Goal: Information Seeking & Learning: Find specific fact

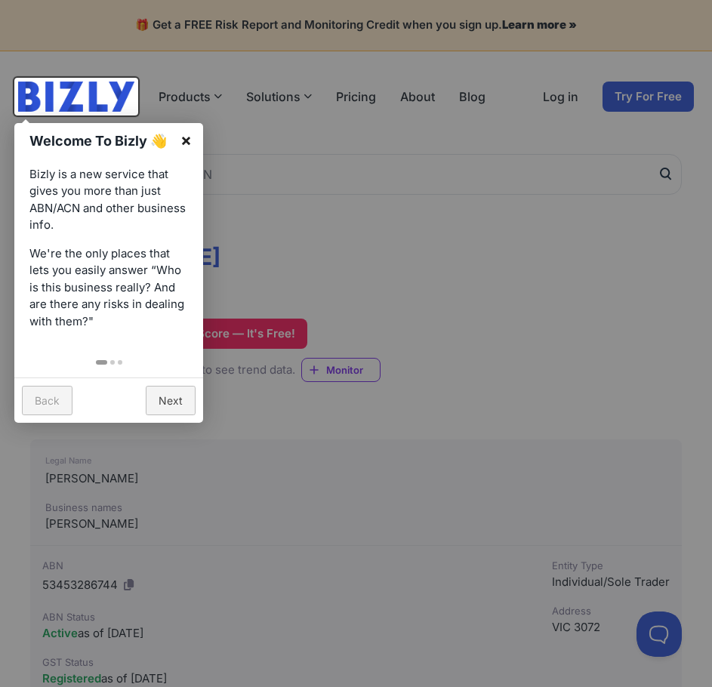
click at [180, 138] on link "×" at bounding box center [186, 140] width 34 height 34
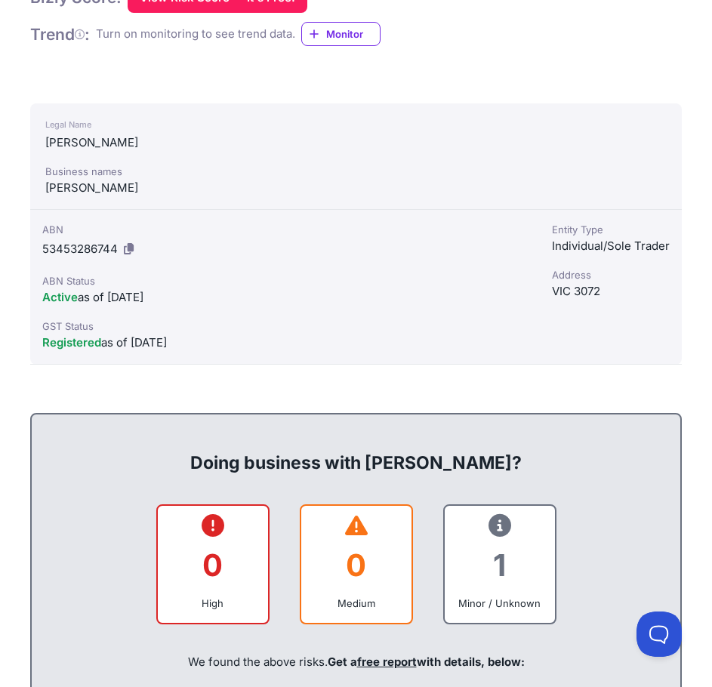
scroll to position [337, 0]
click at [96, 251] on span "53453286744" at bounding box center [80, 248] width 76 height 14
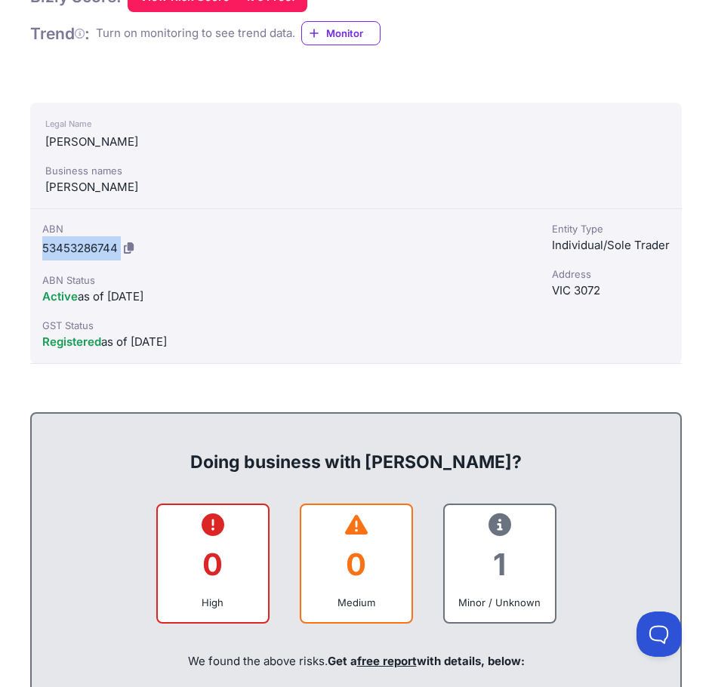
click at [96, 251] on span "53453286744" at bounding box center [80, 248] width 76 height 14
drag, startPoint x: 42, startPoint y: 229, endPoint x: 115, endPoint y: 247, distance: 74.7
click at [115, 247] on div "ABN 53453286744" at bounding box center [285, 240] width 486 height 39
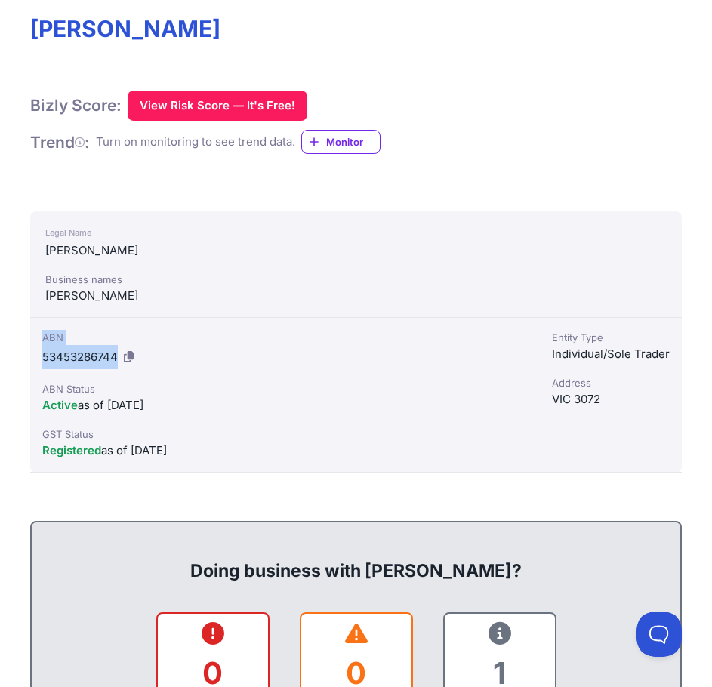
scroll to position [0, 0]
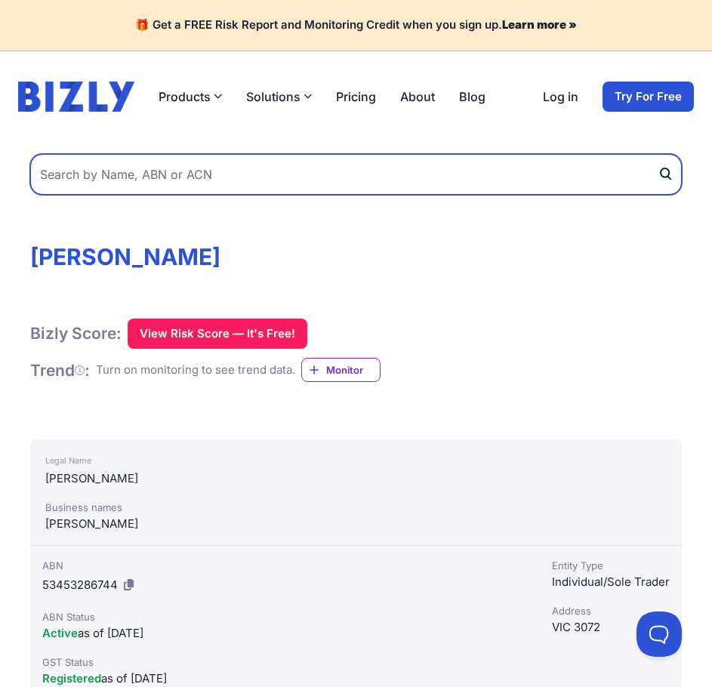
click at [325, 159] on input "text" at bounding box center [356, 174] width 652 height 41
type input "Amal John"
click at [658, 154] on button "submit" at bounding box center [670, 174] width 24 height 41
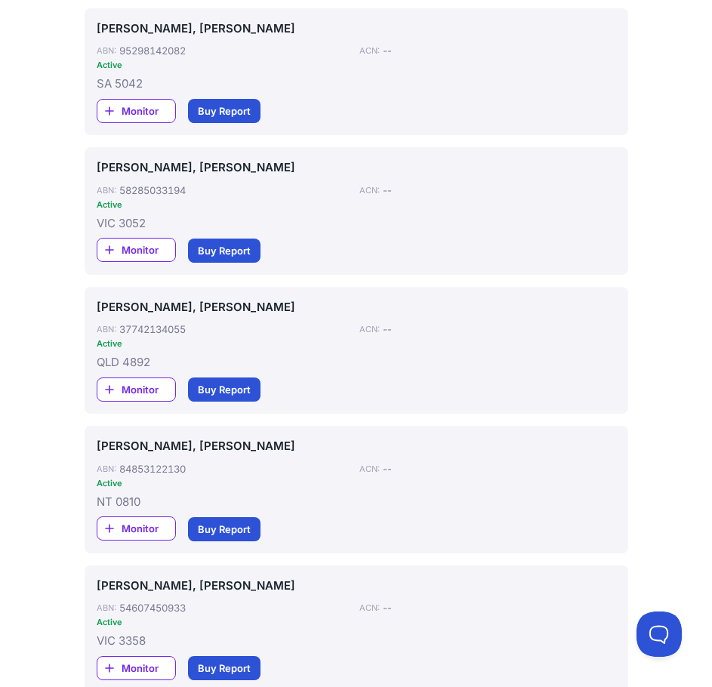
scroll to position [467, 0]
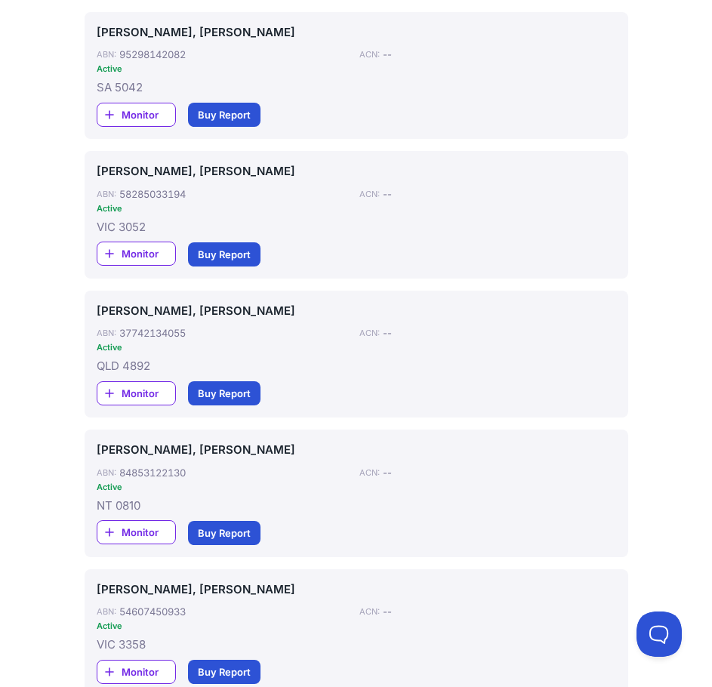
click at [171, 257] on span "Monitor" at bounding box center [149, 253] width 54 height 15
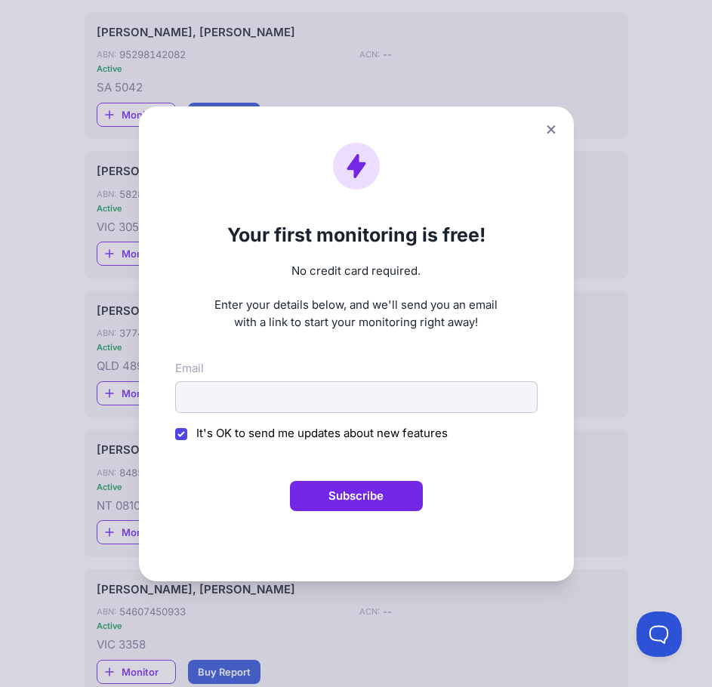
click at [548, 131] on button at bounding box center [551, 130] width 21 height 22
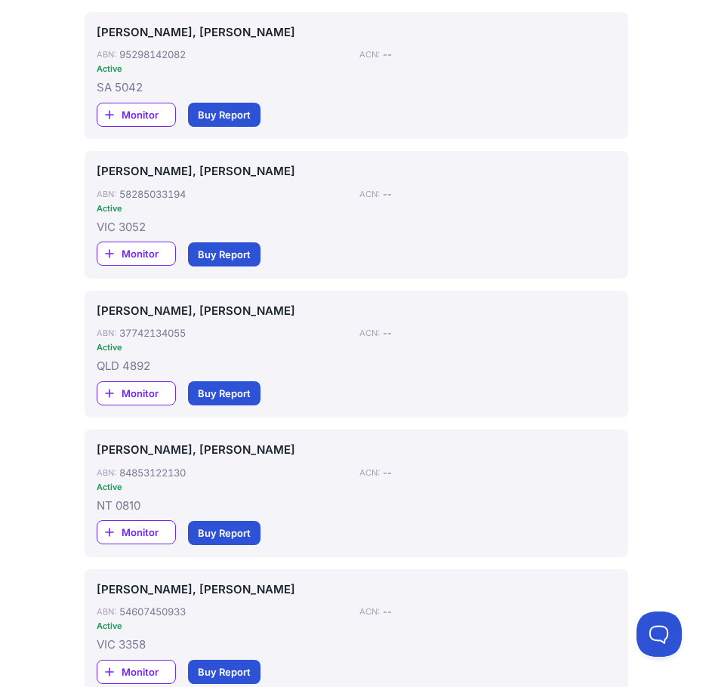
click at [114, 181] on div "JOHNY, AMAL ABN: 58285033194 Active ACN: -- VIC 3052 Monitor Buy Report" at bounding box center [357, 214] width 520 height 103
click at [120, 177] on link "[PERSON_NAME], [PERSON_NAME]" at bounding box center [357, 171] width 520 height 17
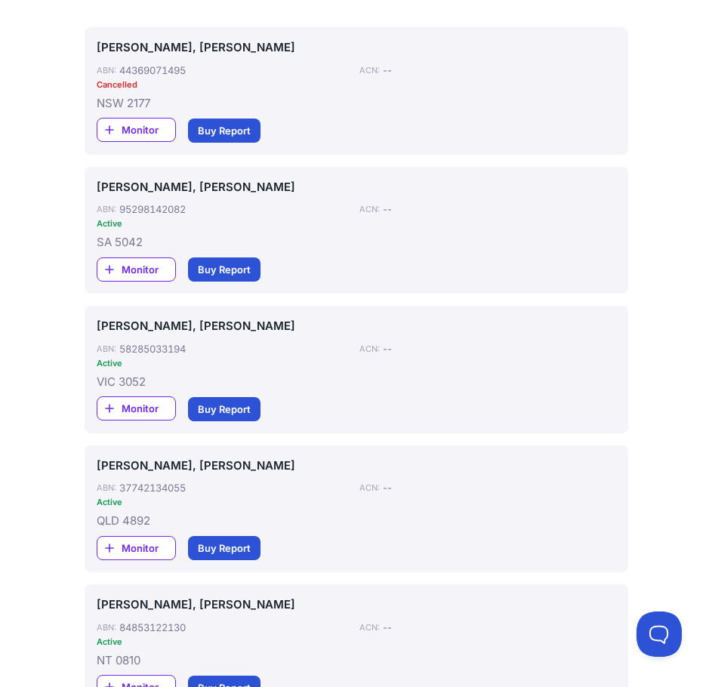
scroll to position [0, 0]
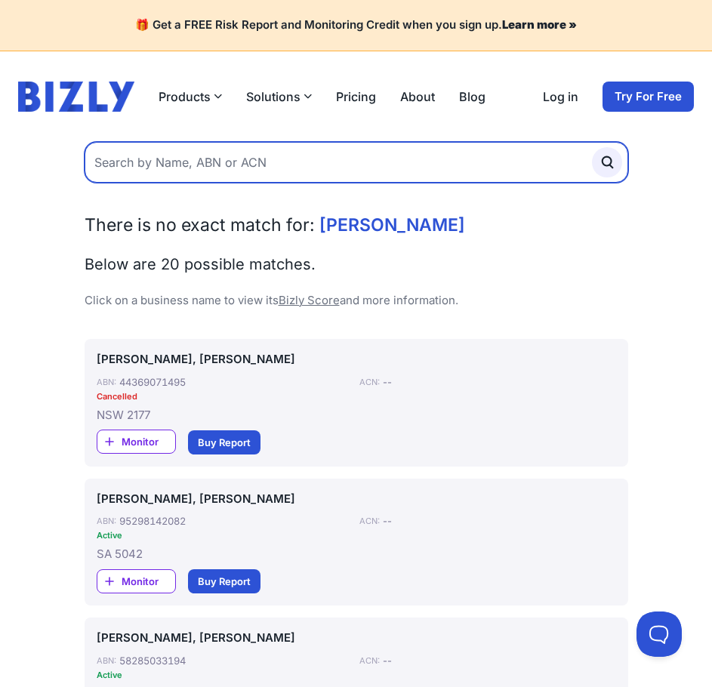
click at [156, 177] on input "text" at bounding box center [357, 162] width 544 height 41
type input "Maju Jacob"
click at [592, 147] on button "submit" at bounding box center [607, 162] width 30 height 30
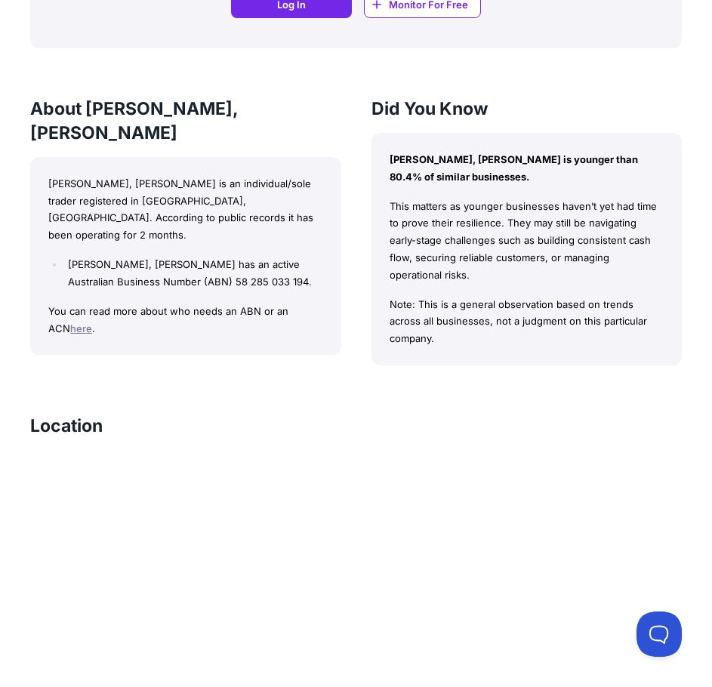
scroll to position [1524, 0]
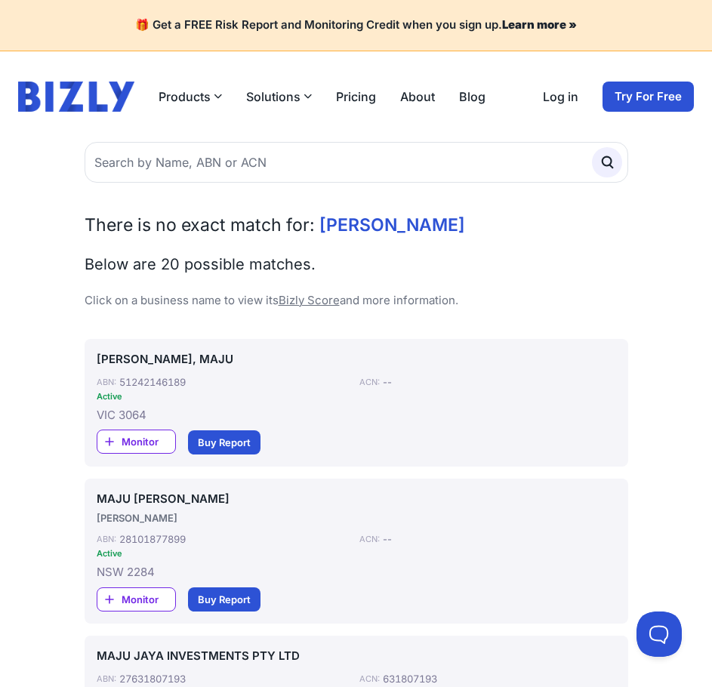
click at [170, 362] on link "JACOB, MAJU" at bounding box center [357, 359] width 520 height 17
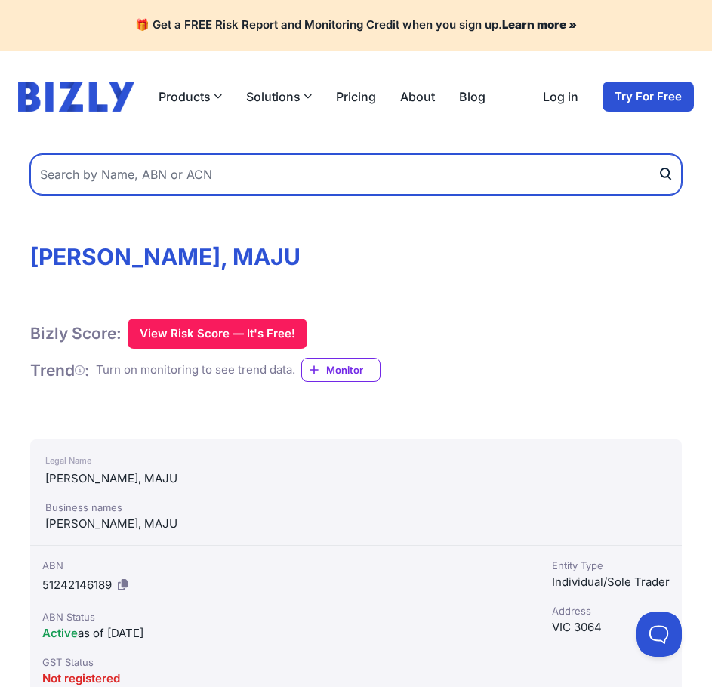
click at [218, 164] on input "text" at bounding box center [356, 174] width 652 height 41
type input "A"
click at [218, 164] on input "A" at bounding box center [356, 174] width 652 height 41
type input "Angad Sidhu"
click at [658, 154] on button "submit" at bounding box center [670, 174] width 24 height 41
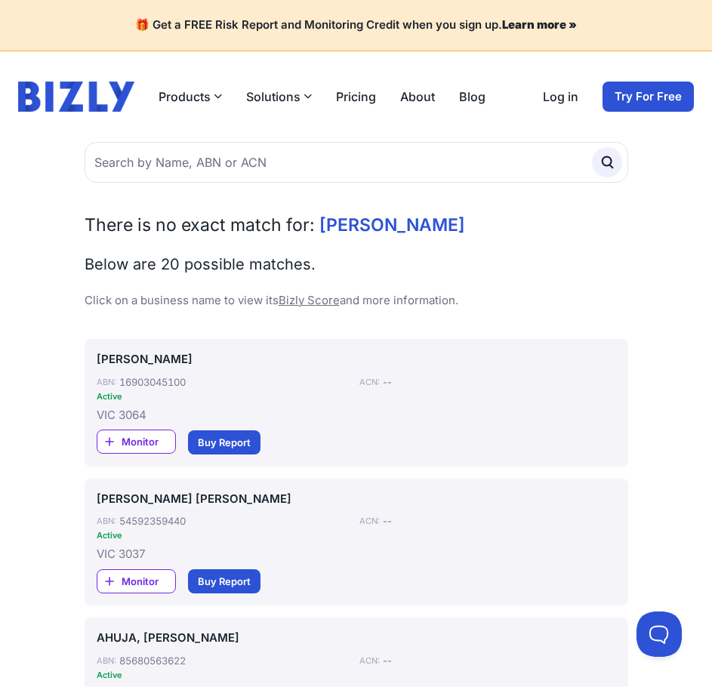
click at [165, 361] on link "[PERSON_NAME]" at bounding box center [357, 359] width 520 height 17
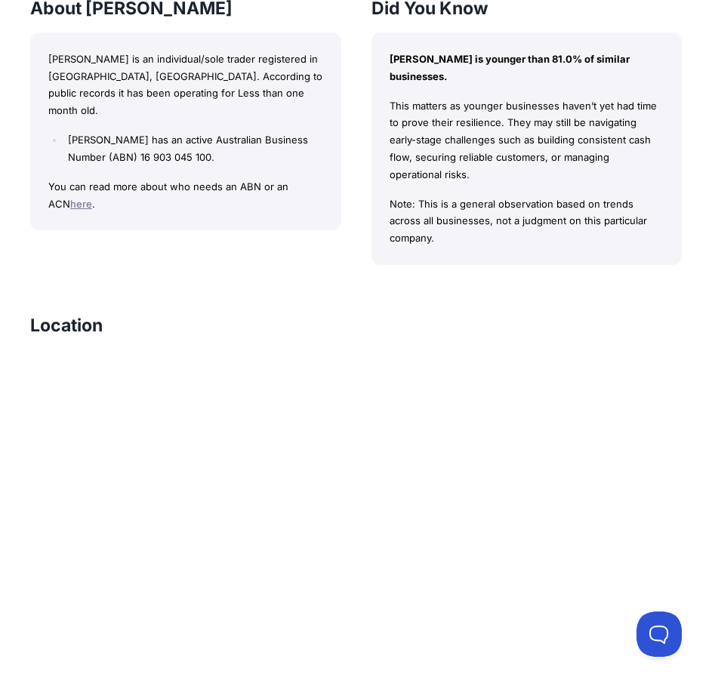
scroll to position [1522, 0]
